Goal: Information Seeking & Learning: Find contact information

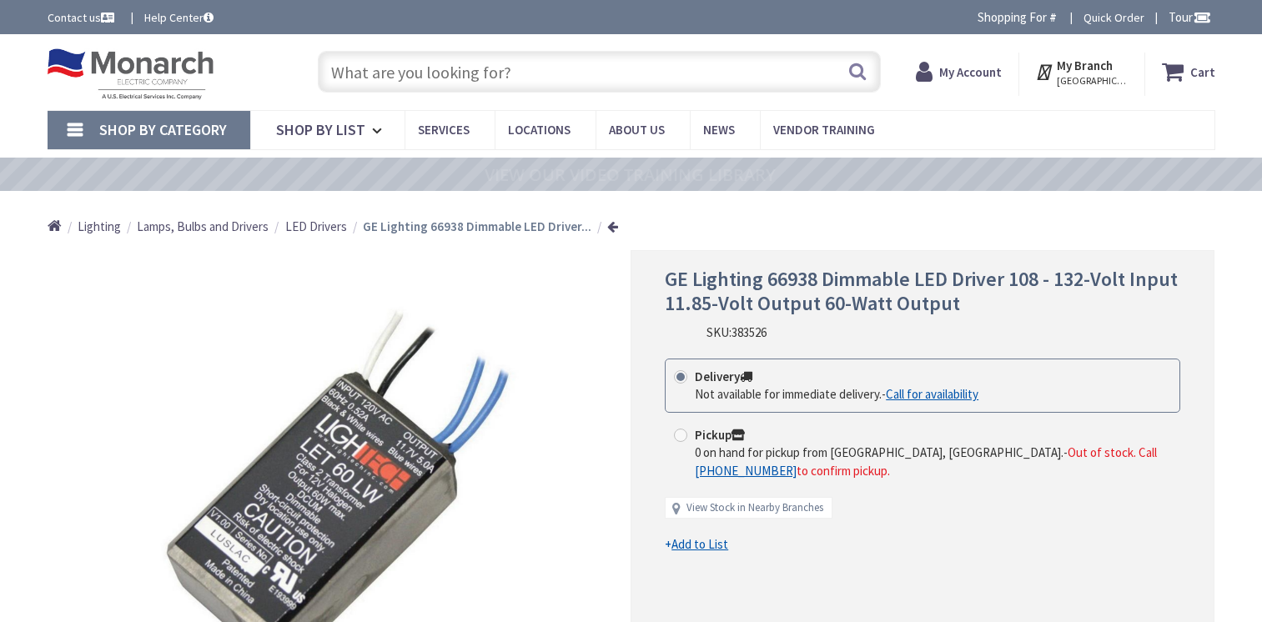
type input "[GEOGRAPHIC_DATA], [GEOGRAPHIC_DATA]"
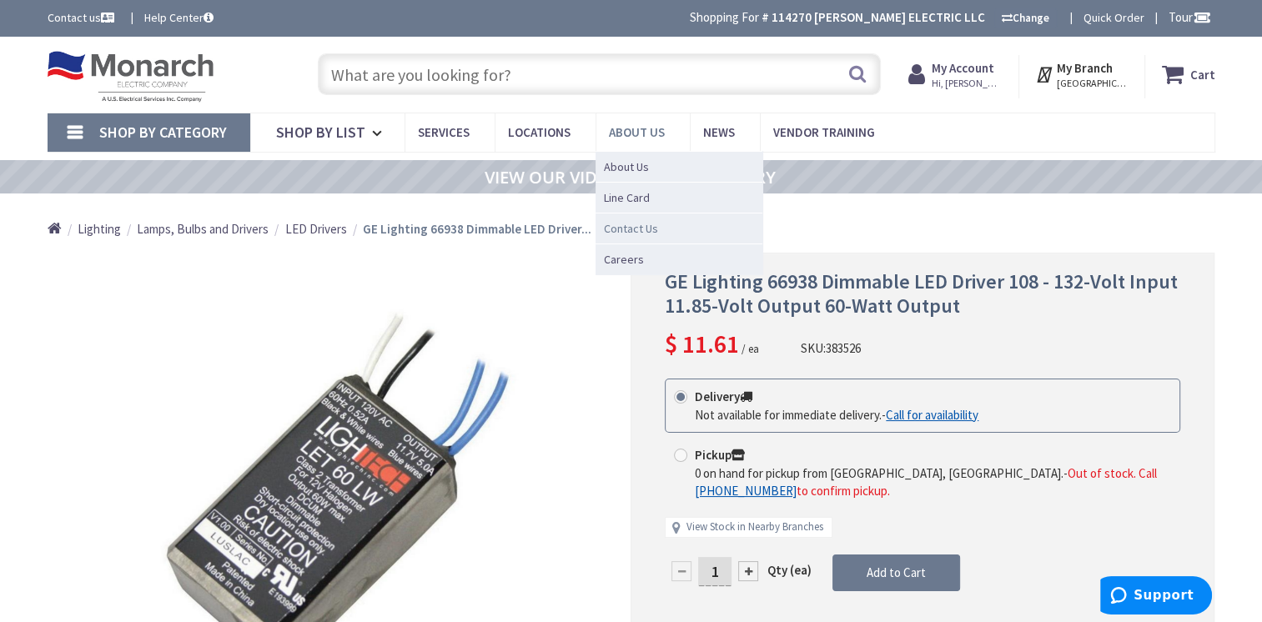
click at [621, 229] on span "Contact Us" at bounding box center [631, 228] width 54 height 17
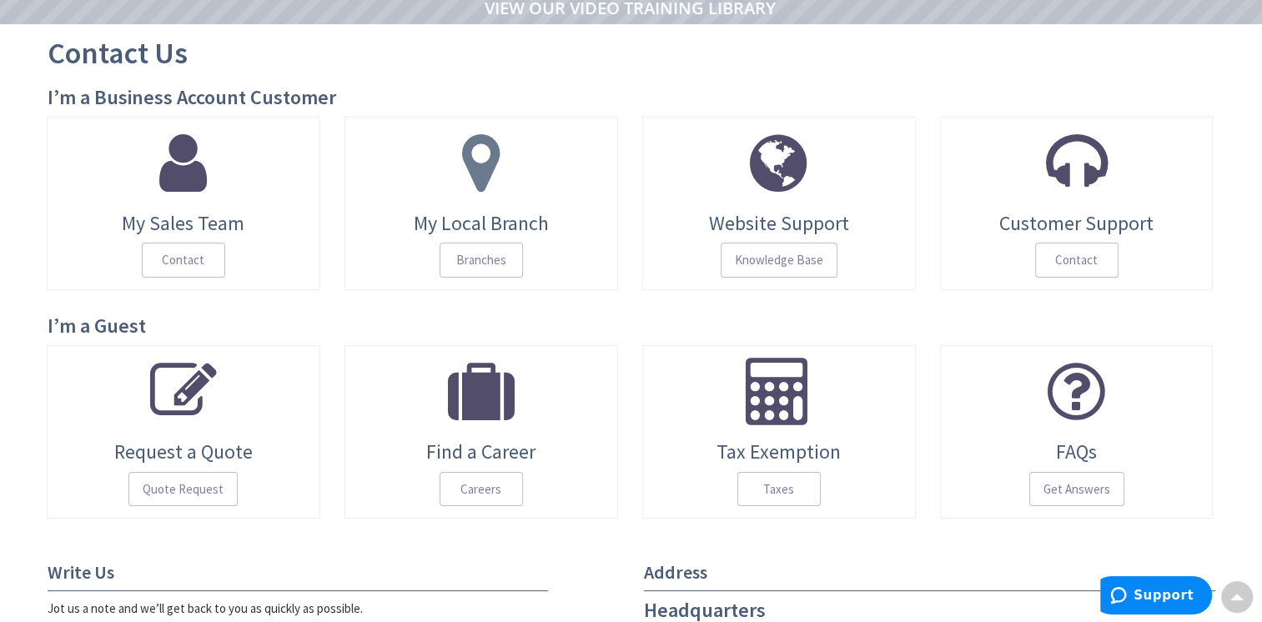
scroll to position [169, 0]
click at [1087, 261] on span "Contact" at bounding box center [1076, 261] width 83 height 35
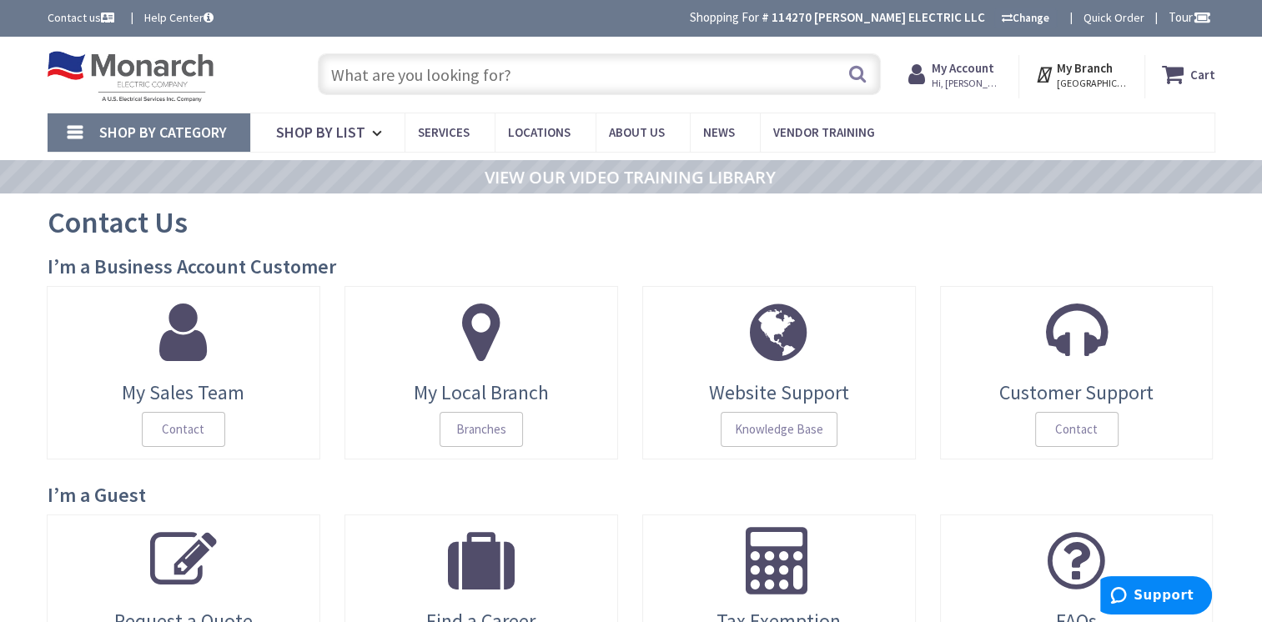
click at [986, 72] on strong "My Account" at bounding box center [963, 68] width 63 height 16
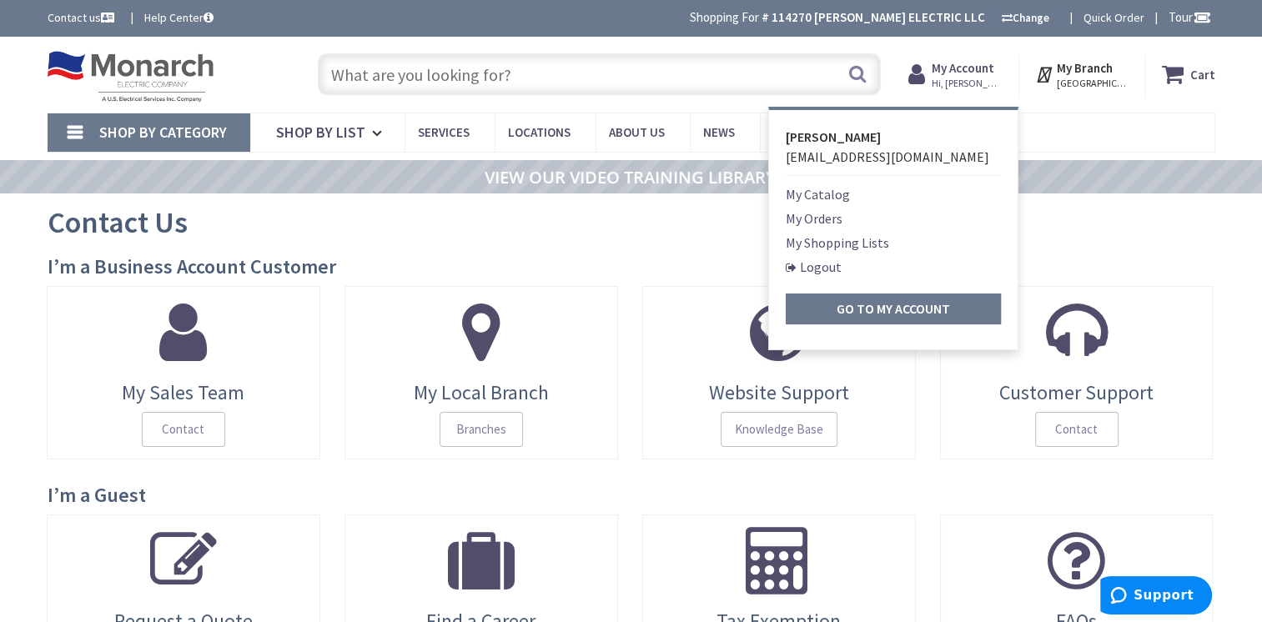
click at [1211, 237] on div "Contact Us" at bounding box center [632, 225] width 1168 height 63
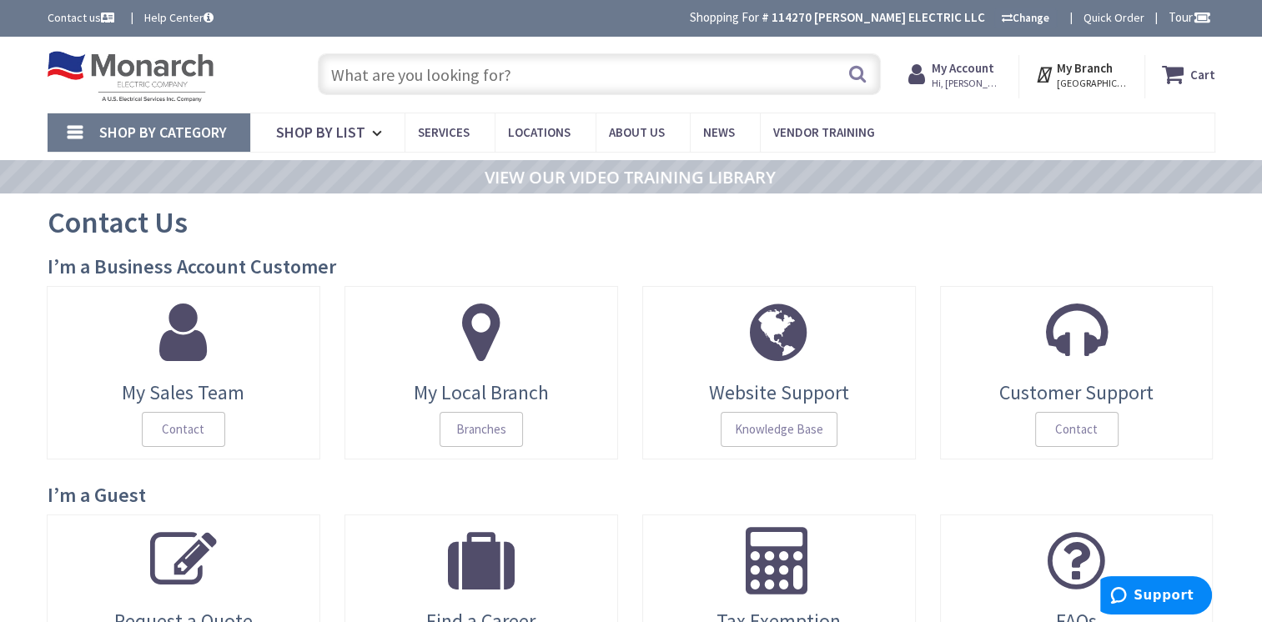
click at [958, 71] on strong "My Account" at bounding box center [963, 68] width 63 height 16
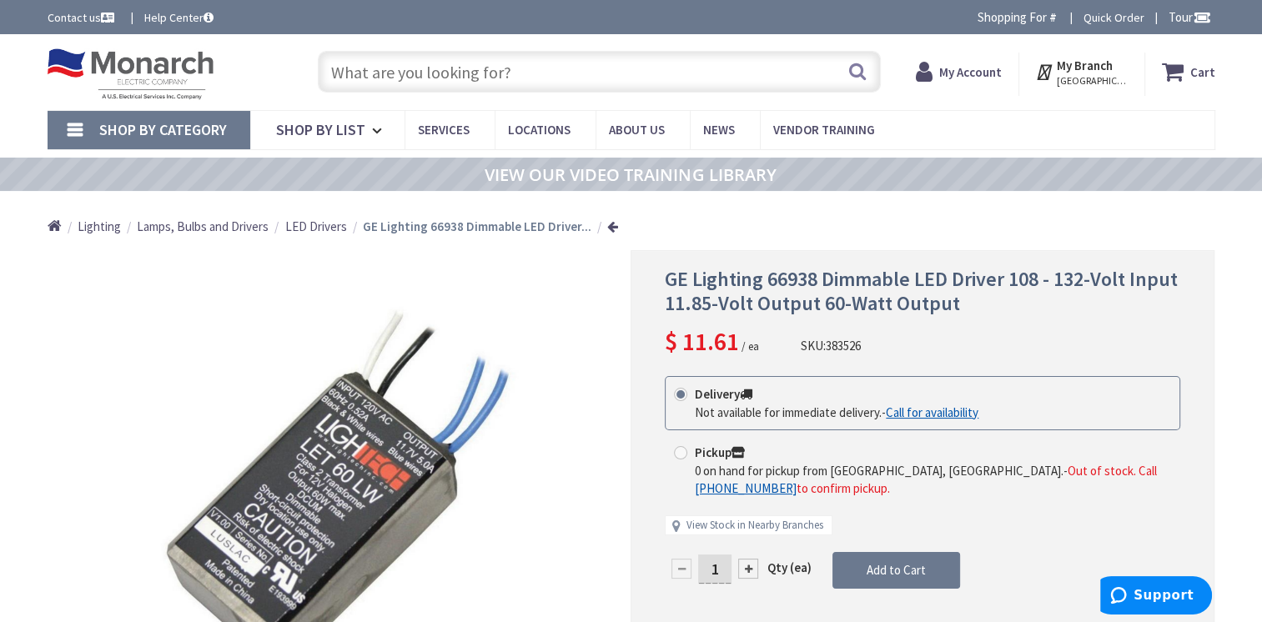
click at [990, 70] on strong "My Account" at bounding box center [970, 72] width 63 height 16
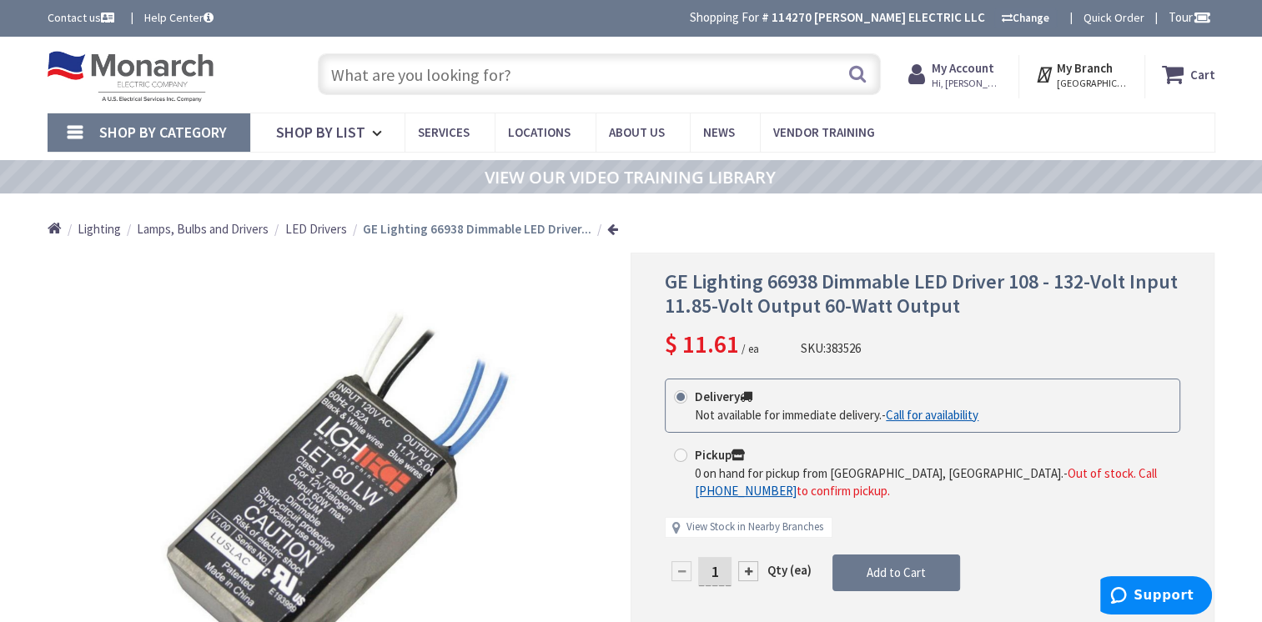
click at [988, 68] on strong "My Account" at bounding box center [963, 68] width 63 height 16
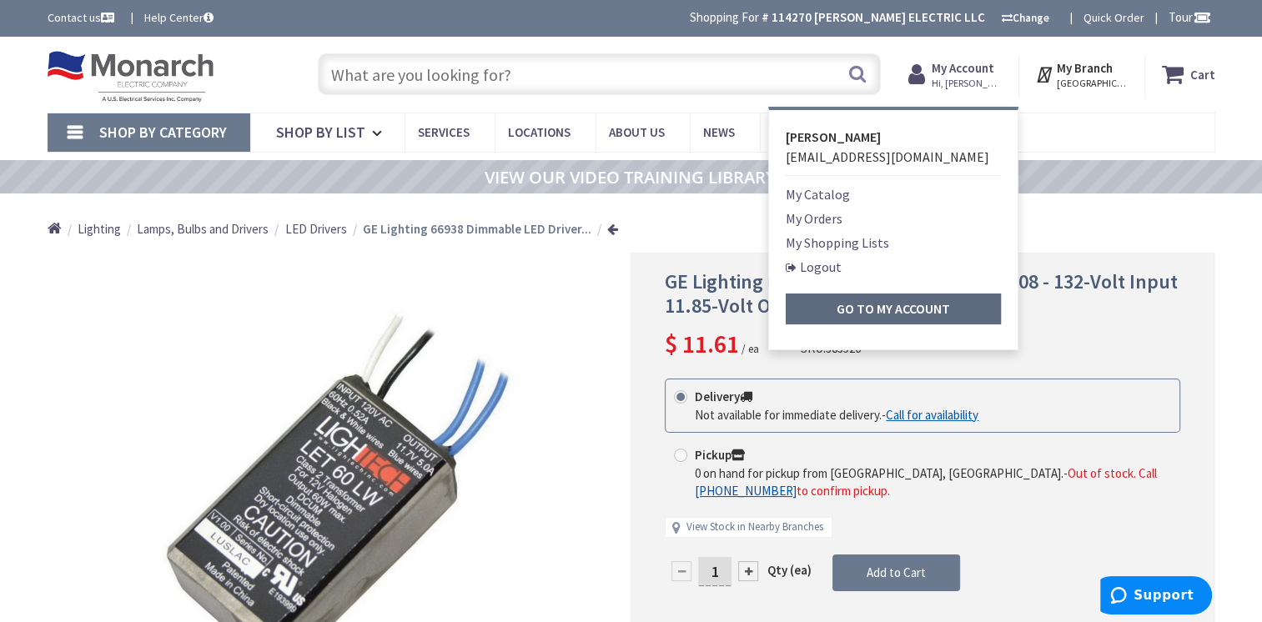
click at [837, 304] on link "Go to My Account" at bounding box center [893, 309] width 215 height 31
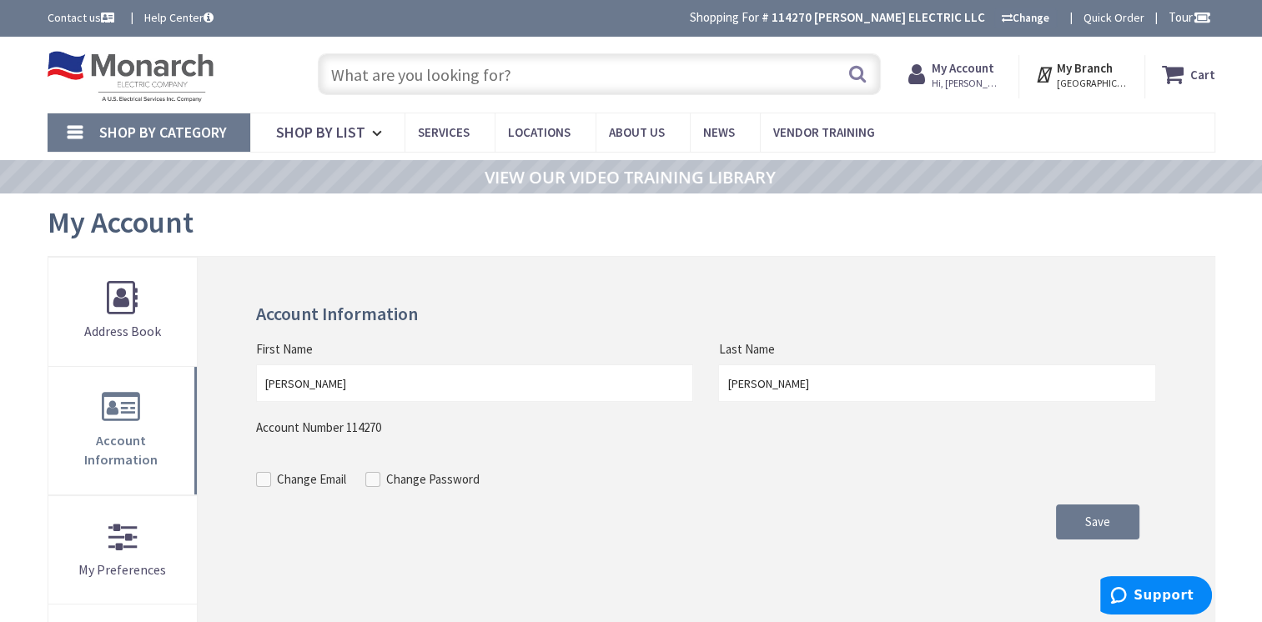
click at [450, 77] on input "text" at bounding box center [599, 74] width 563 height 42
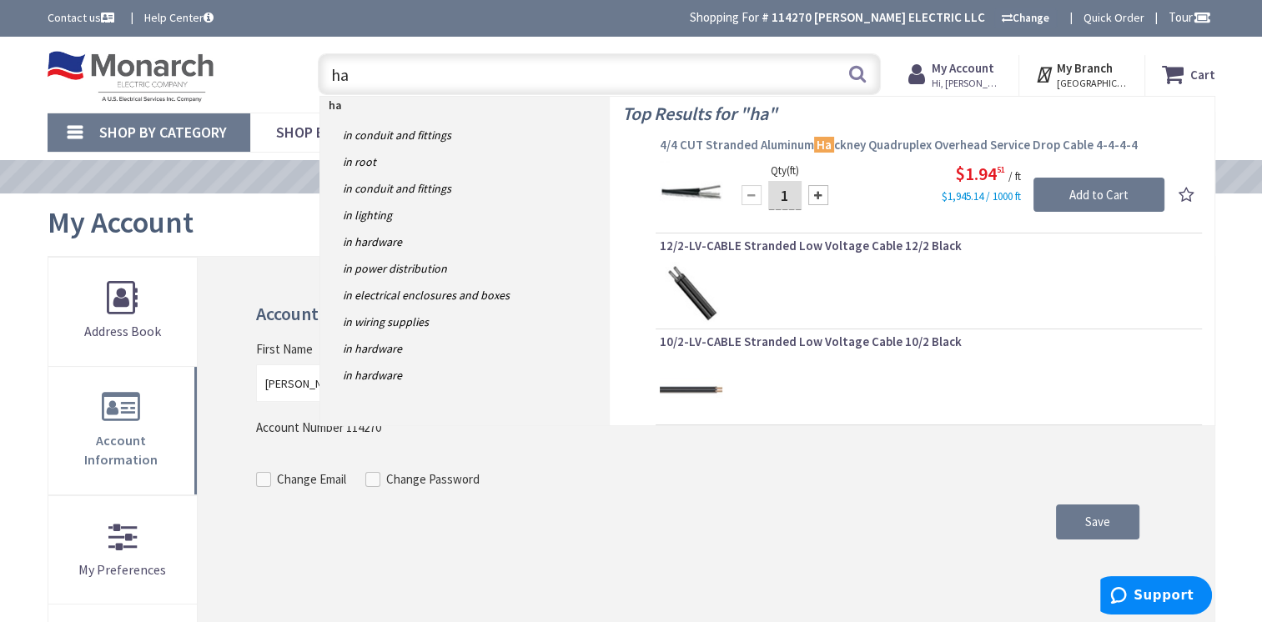
type input "ha"
click at [925, 142] on span "4/4 CUT Stranded Aluminum Ha ckney Quadruplex Overhead Service Drop Cable 4-4-4…" at bounding box center [929, 145] width 538 height 17
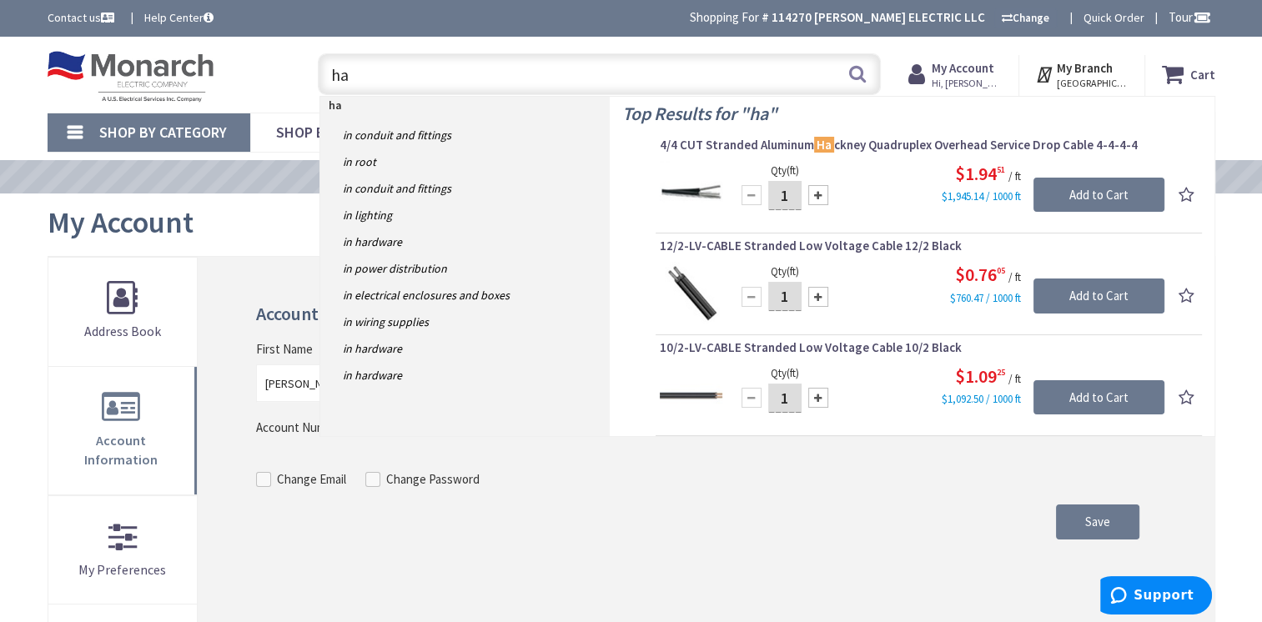
click at [928, 138] on span "4/4 CUT Stranded Aluminum Ha ckney Quadruplex Overhead Service Drop Cable 4-4-4…" at bounding box center [929, 145] width 538 height 17
click at [919, 143] on span "4/4 CUT Stranded Aluminum Ha ckney Quadruplex Overhead Service Drop Cable 4-4-4…" at bounding box center [929, 145] width 538 height 17
